Goal: Information Seeking & Learning: Learn about a topic

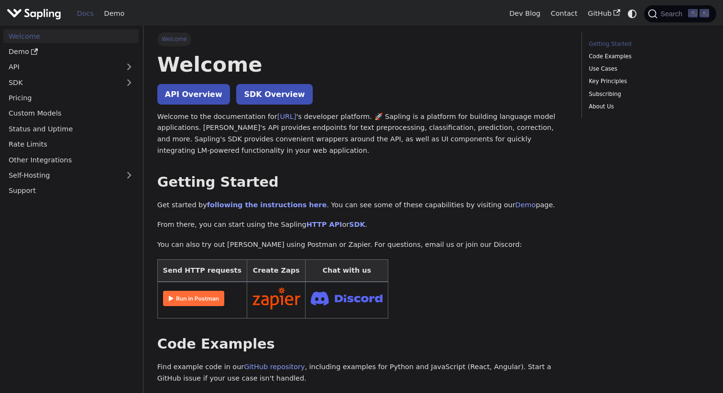
click at [255, 291] on img at bounding box center [276, 299] width 48 height 22
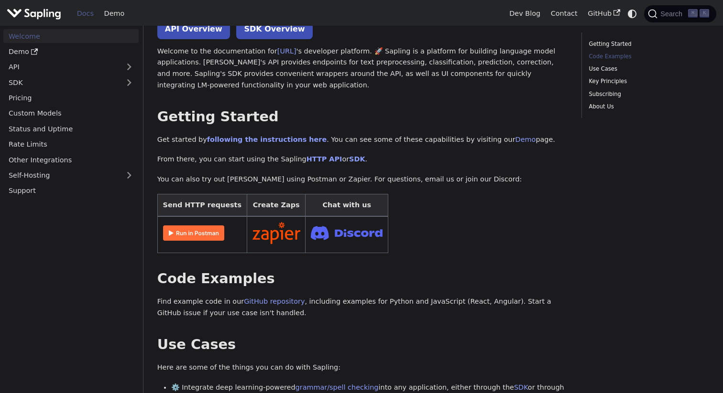
scroll to position [359, 0]
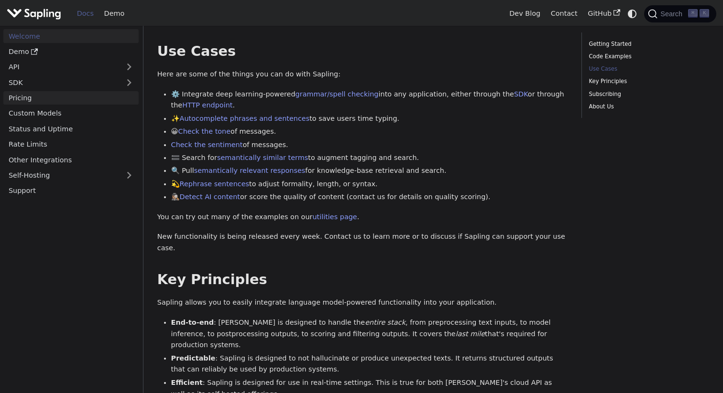
click at [59, 104] on link "Pricing" at bounding box center [70, 98] width 135 height 14
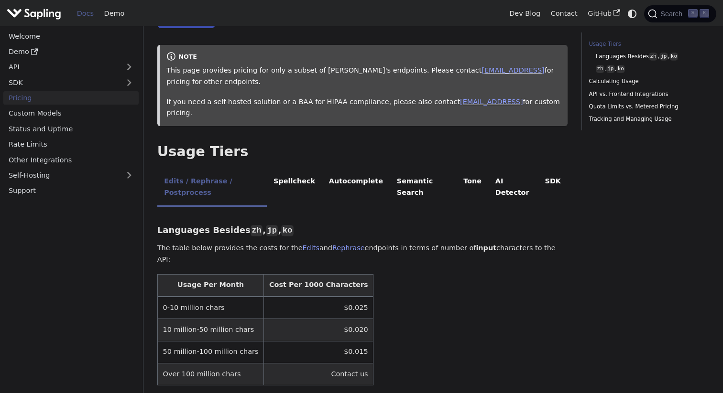
scroll to position [102, 0]
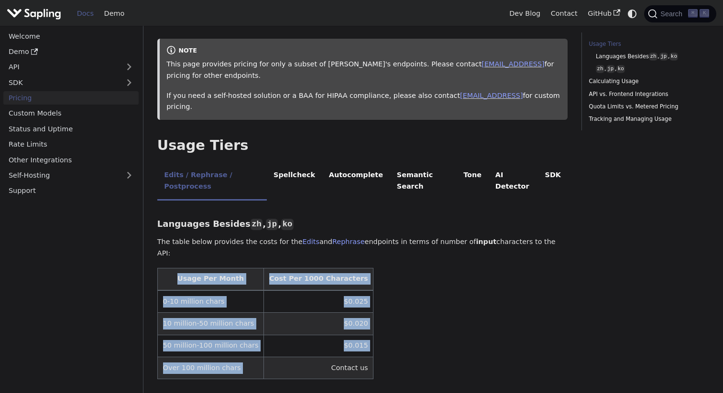
drag, startPoint x: 359, startPoint y: 326, endPoint x: 157, endPoint y: 245, distance: 217.0
click at [157, 268] on table "Usage Per Month Cost Per 1000 Characters 0-10 million chars $0.025 10 million-5…" at bounding box center [362, 324] width 411 height 112
click at [301, 313] on td "$0.020" at bounding box center [318, 324] width 109 height 22
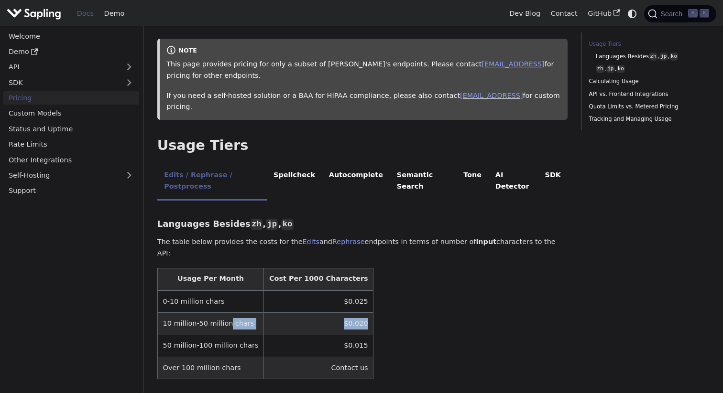
drag, startPoint x: 359, startPoint y: 295, endPoint x: 222, endPoint y: 295, distance: 136.7
click at [222, 295] on table "Usage Per Month Cost Per 1000 Characters 0-10 million chars $0.025 10 million-5…" at bounding box center [362, 324] width 411 height 112
click at [222, 313] on td "10 million-50 million chars" at bounding box center [210, 324] width 106 height 22
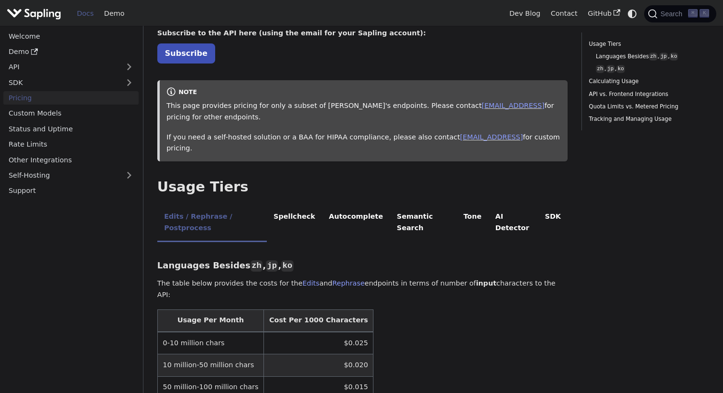
scroll to position [0, 0]
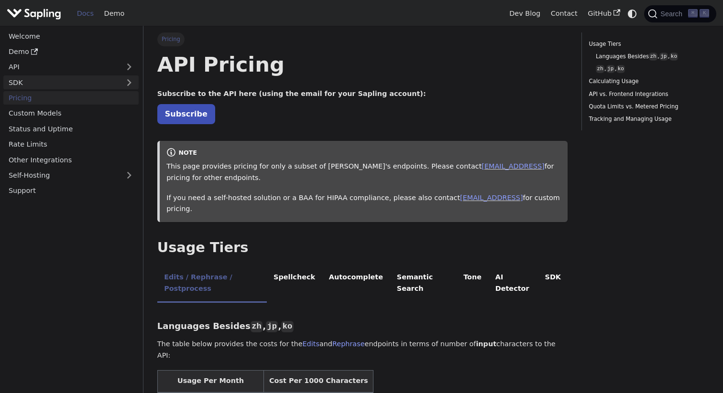
click at [95, 77] on link "SDK" at bounding box center [61, 83] width 116 height 14
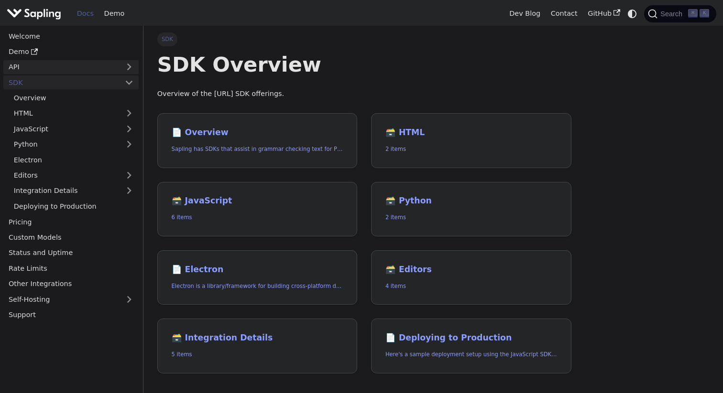
click at [95, 65] on link "API" at bounding box center [61, 67] width 116 height 14
